Goal: Check status: Check status

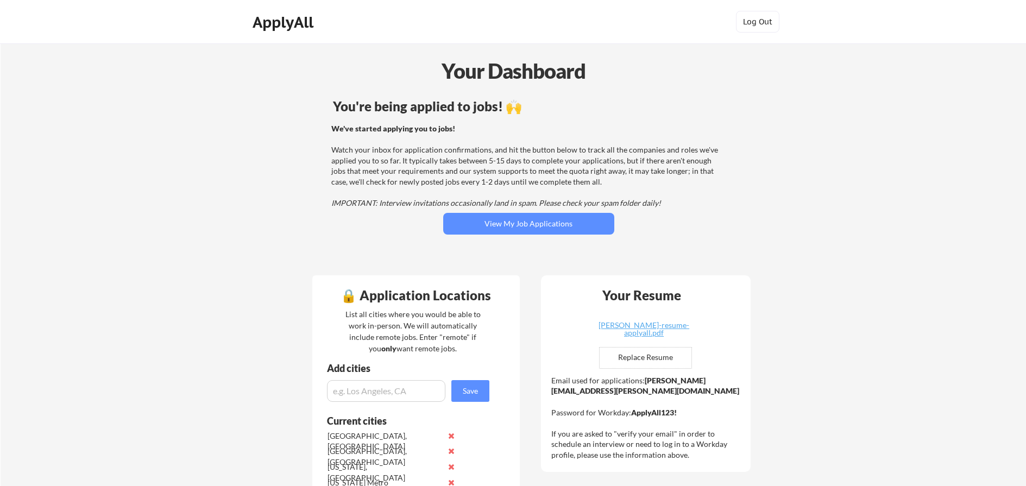
click at [518, 235] on div "You're being applied to jobs! 🙌 We've started applying you to jobs! Watch your …" at bounding box center [529, 181] width 438 height 173
click at [517, 229] on button "View My Job Applications" at bounding box center [528, 224] width 171 height 22
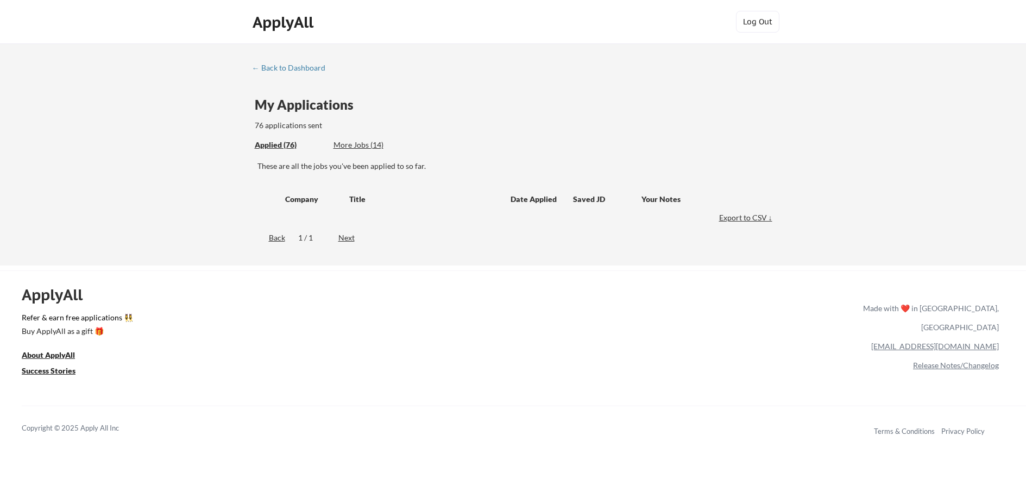
click at [284, 143] on div "Applied (76)" at bounding box center [290, 145] width 71 height 11
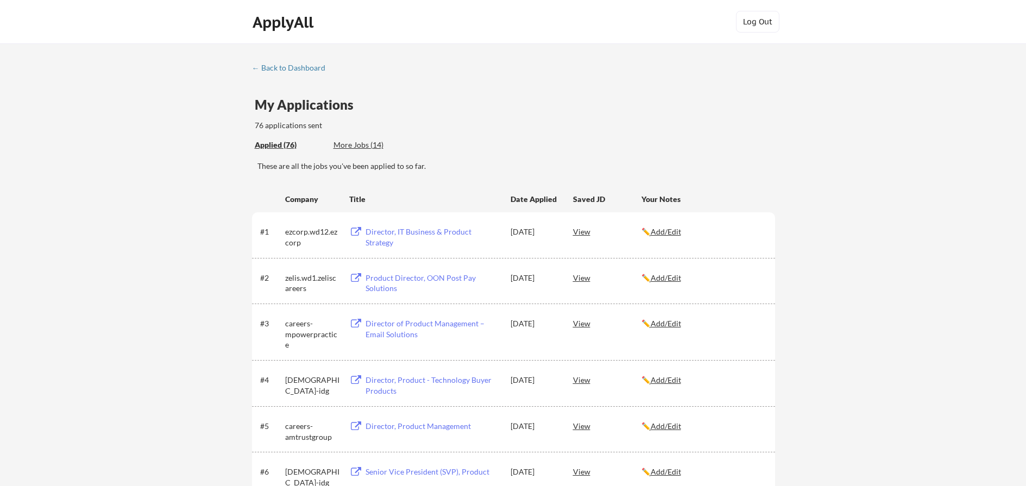
scroll to position [3235, 0]
